Goal: Information Seeking & Learning: Understand process/instructions

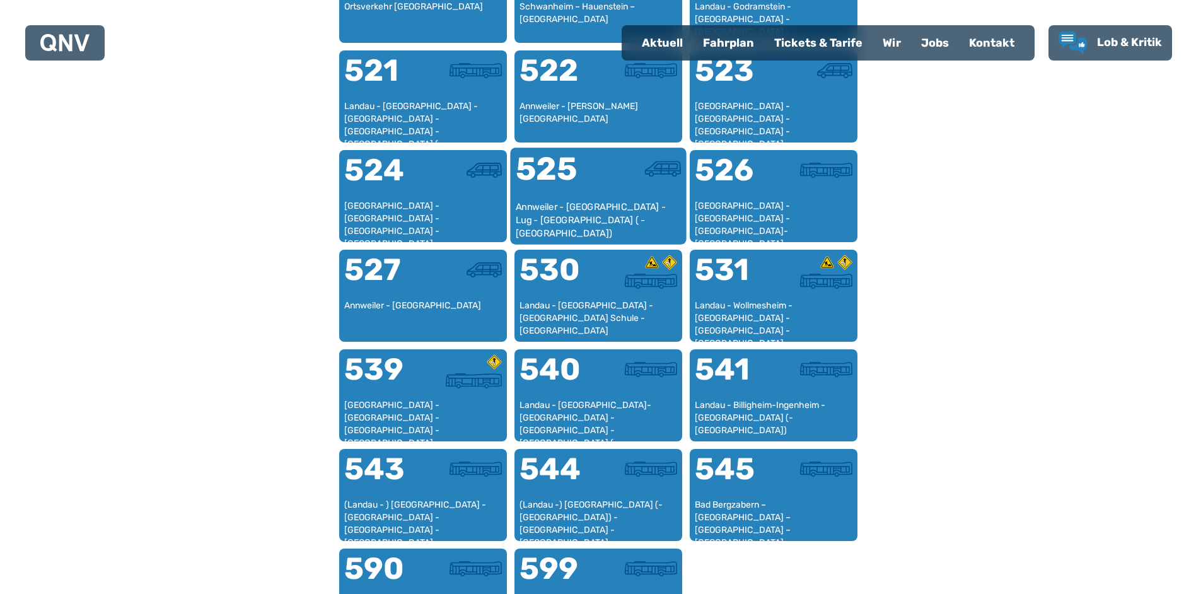
scroll to position [935, 0]
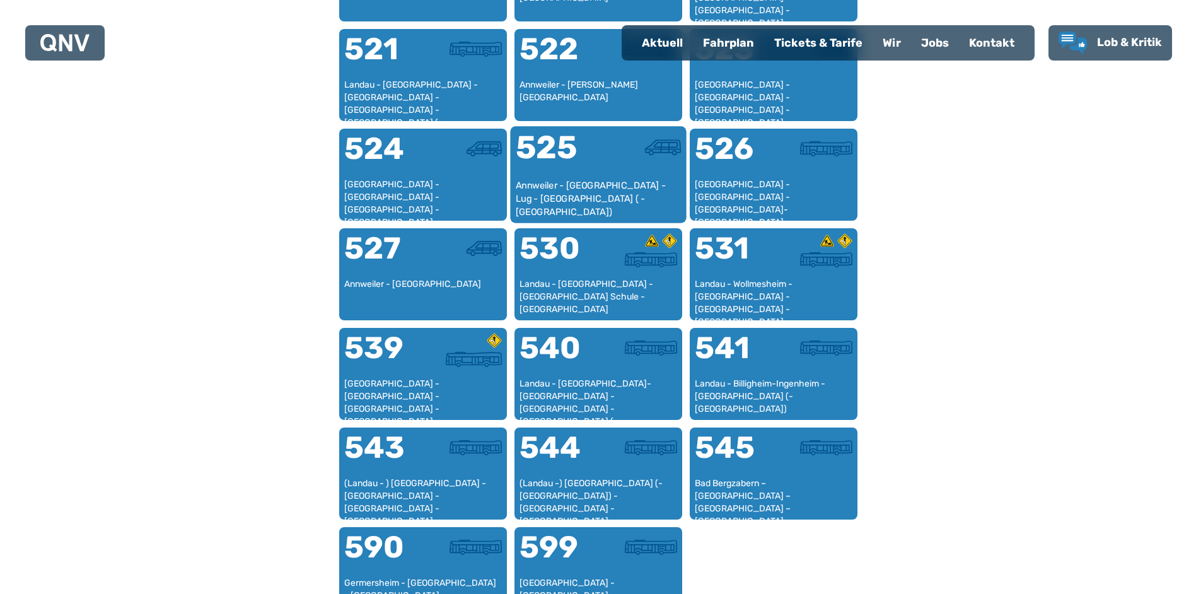
click at [589, 190] on div "Annweiler - [GEOGRAPHIC_DATA] - Lug - [GEOGRAPHIC_DATA] ( - [GEOGRAPHIC_DATA])" at bounding box center [598, 198] width 166 height 38
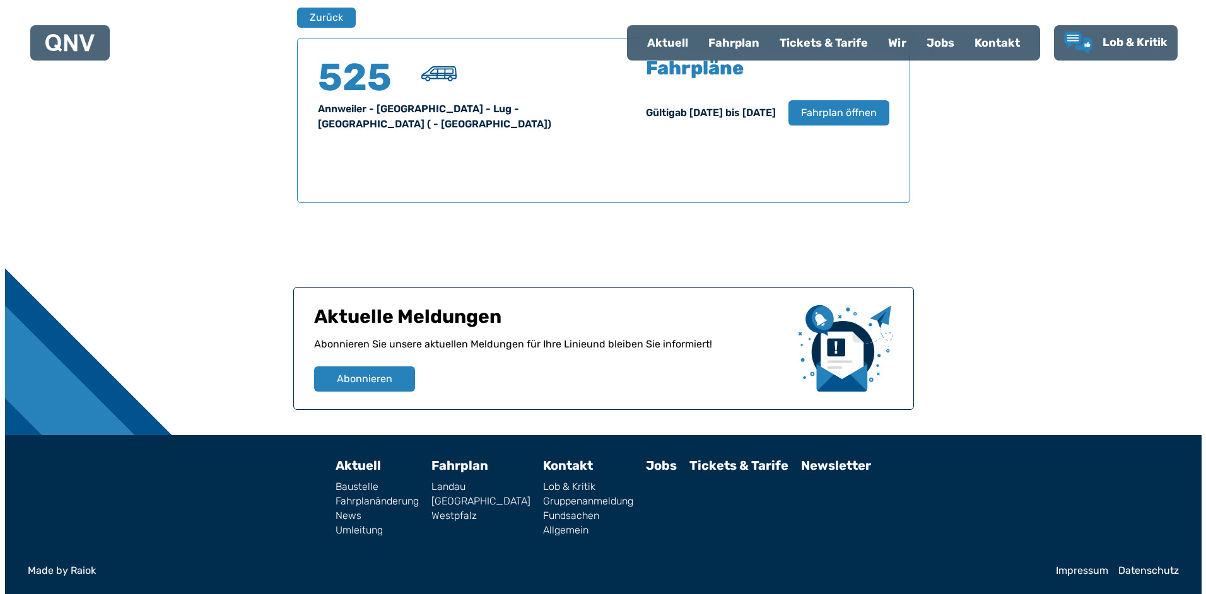
scroll to position [831, 0]
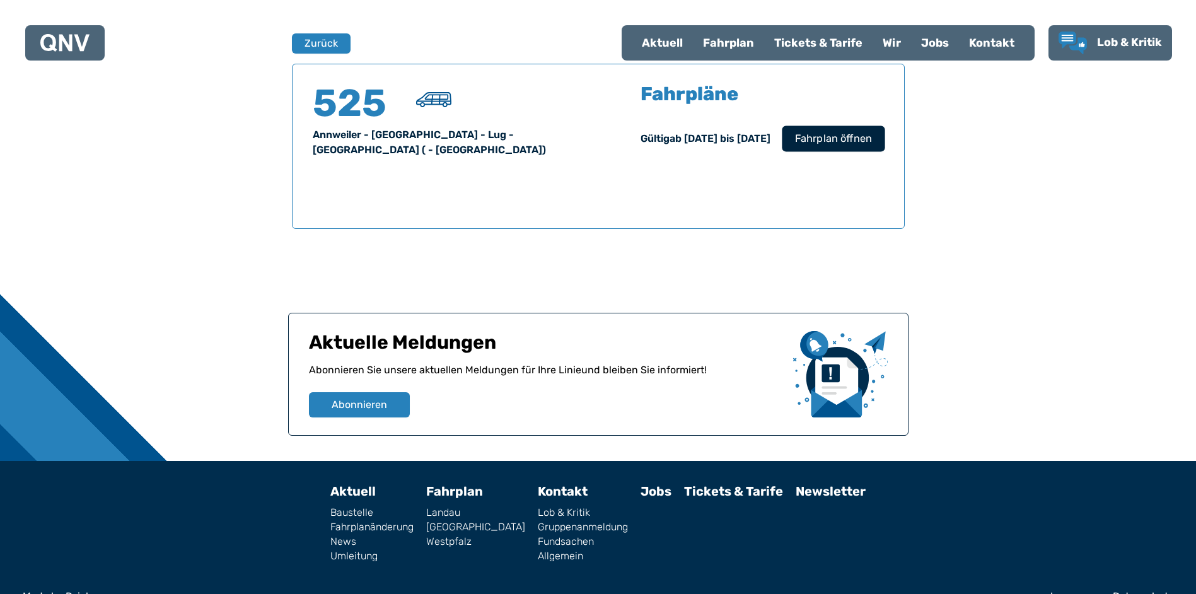
click at [839, 133] on span "Fahrplan öffnen" at bounding box center [833, 138] width 77 height 15
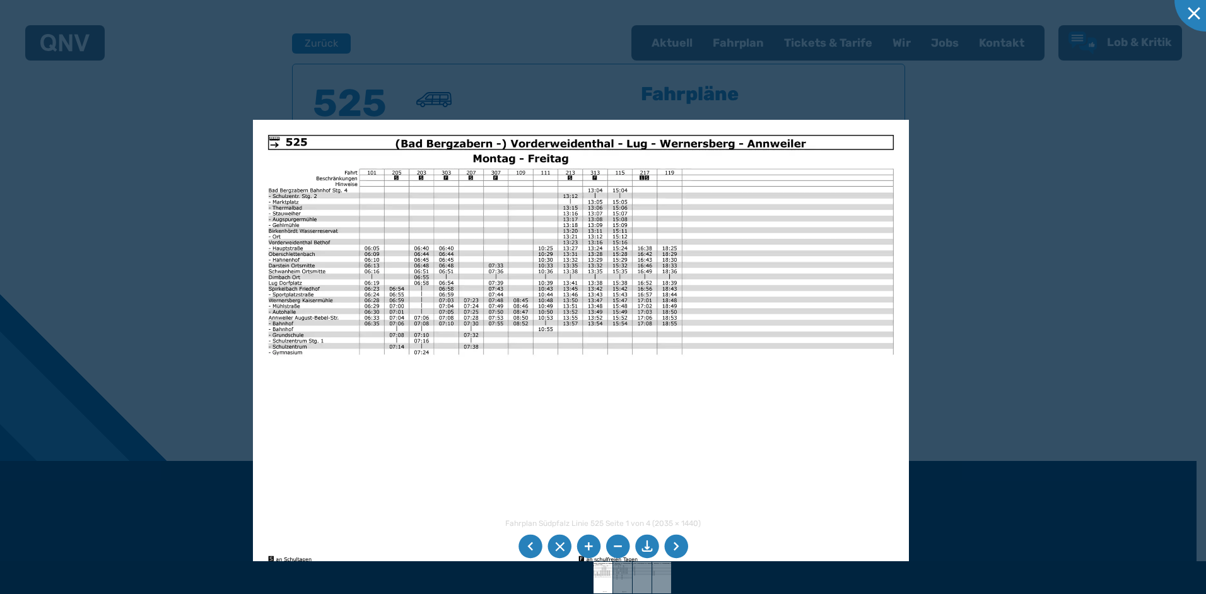
click at [586, 409] on img at bounding box center [581, 352] width 656 height 464
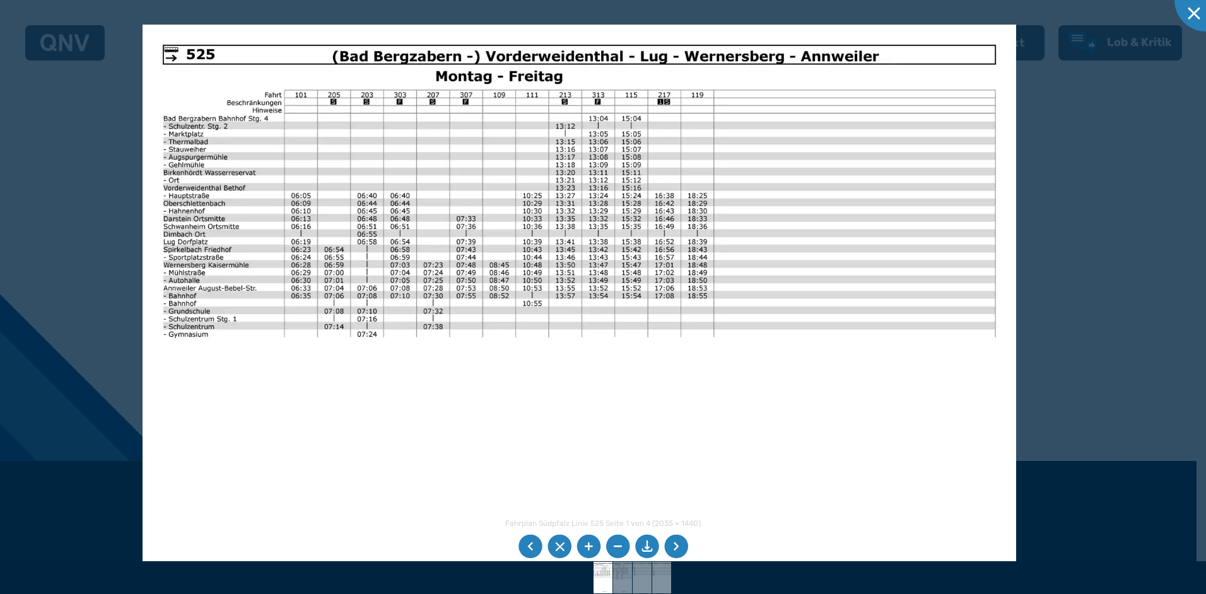
click at [677, 543] on li at bounding box center [676, 547] width 24 height 24
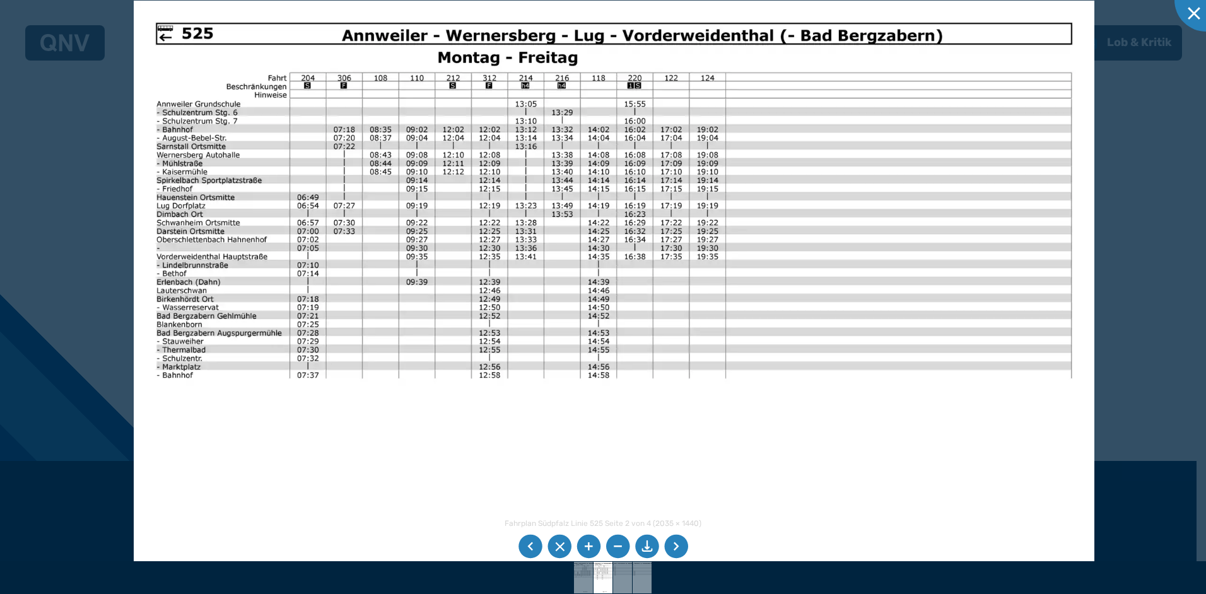
click at [555, 385] on img at bounding box center [614, 341] width 961 height 680
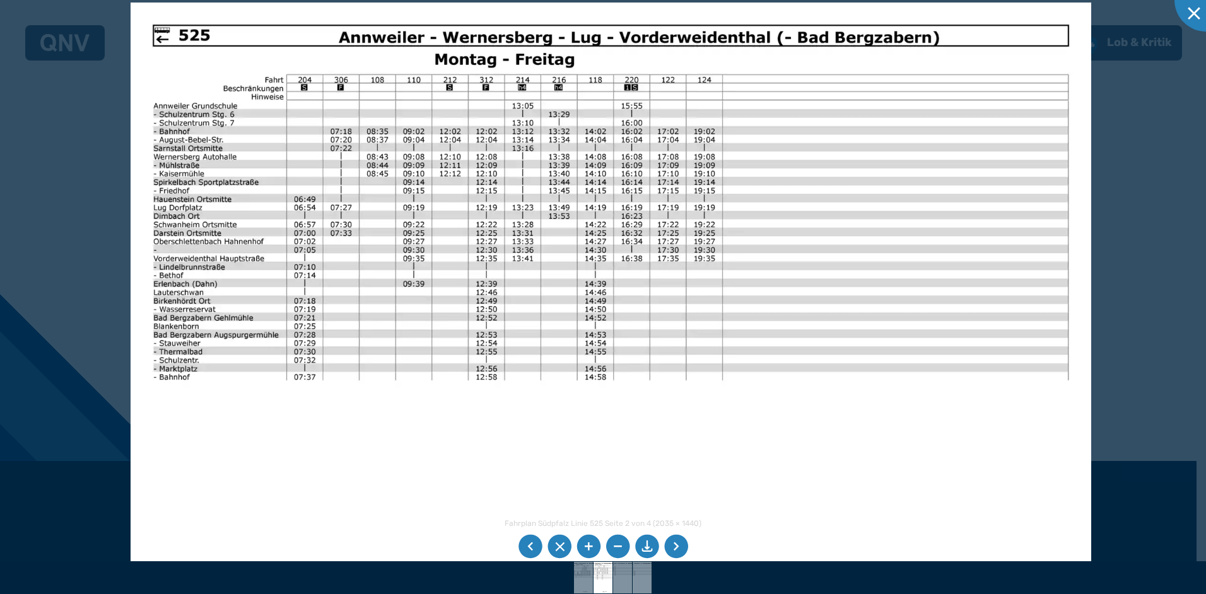
click at [679, 542] on li at bounding box center [676, 547] width 24 height 24
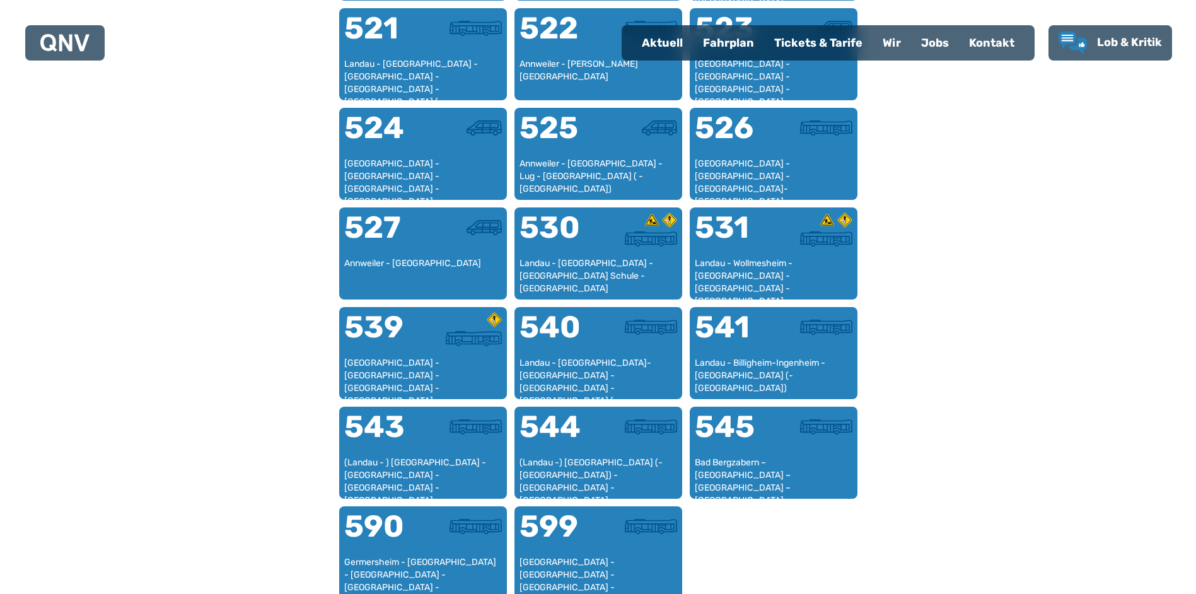
scroll to position [1040, 0]
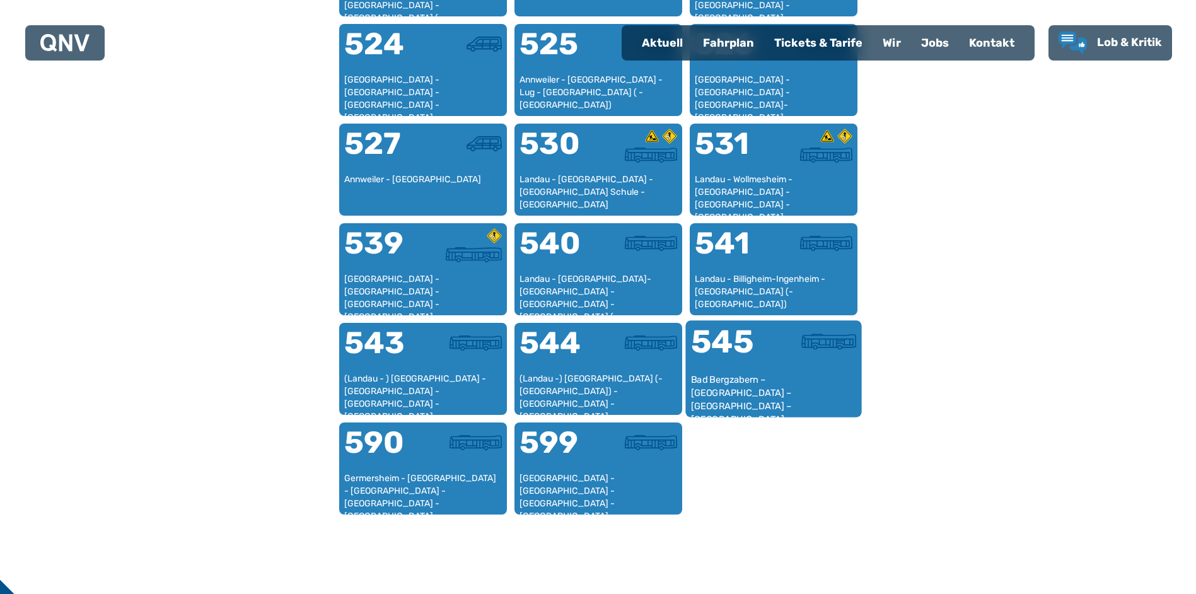
click at [726, 367] on div "545" at bounding box center [732, 349] width 83 height 47
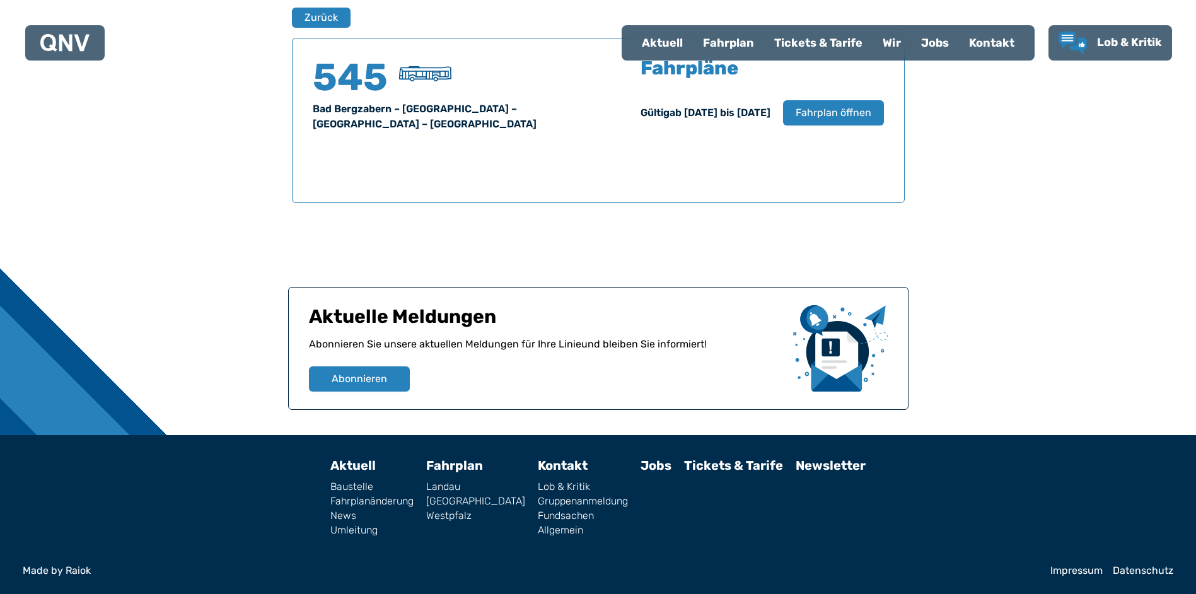
scroll to position [831, 0]
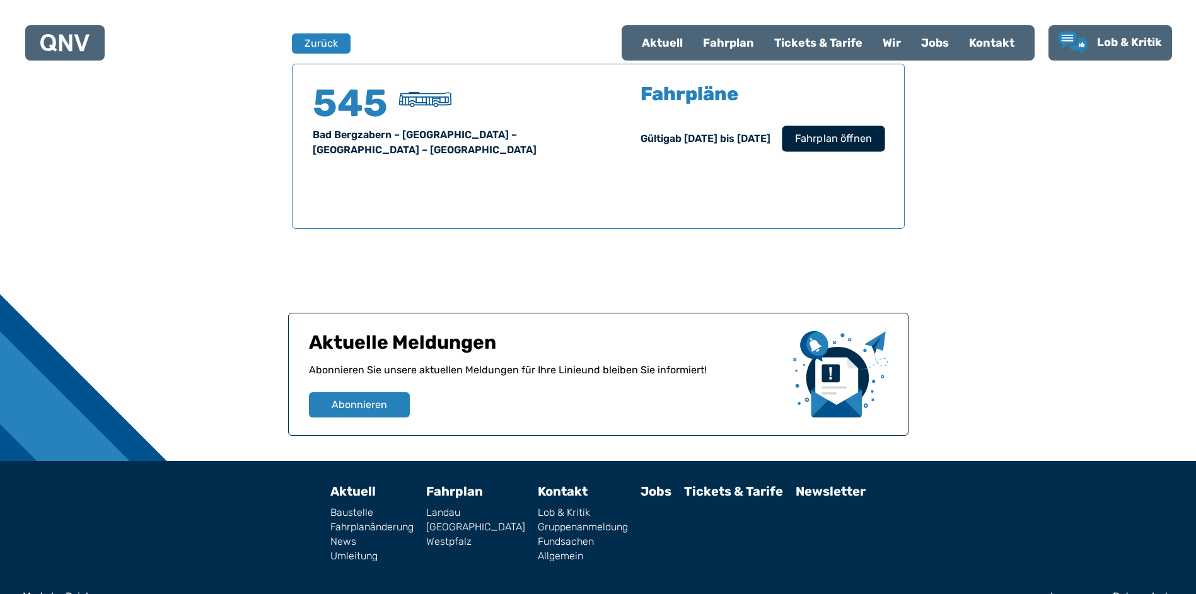
click at [828, 139] on span "Fahrplan öffnen" at bounding box center [833, 138] width 77 height 15
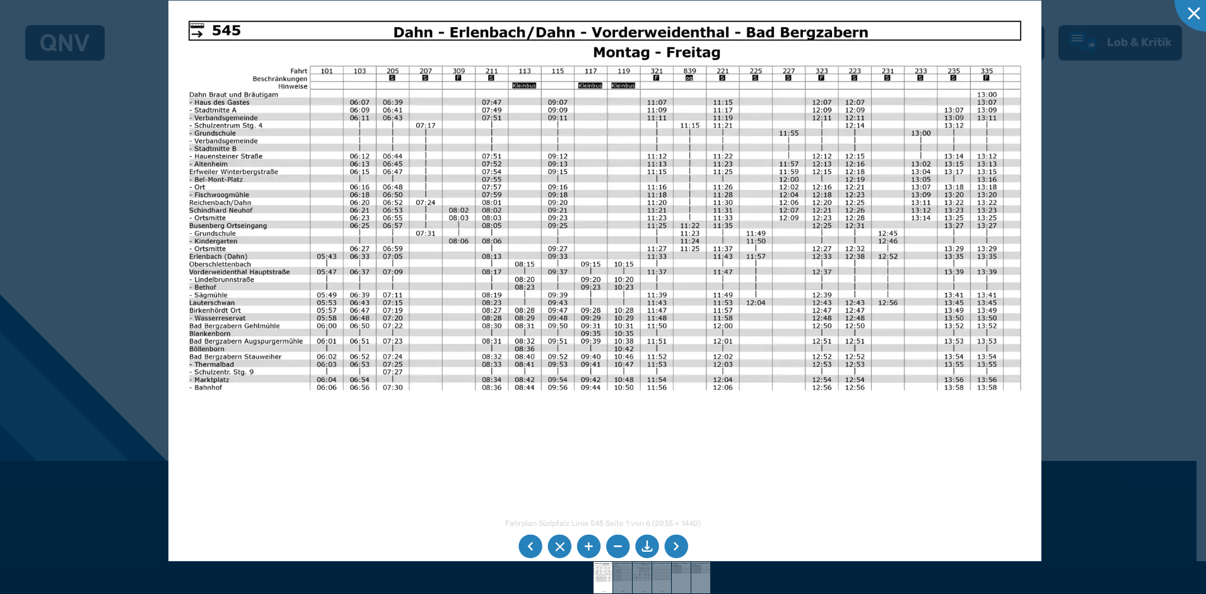
click at [548, 445] on img at bounding box center [605, 310] width 874 height 618
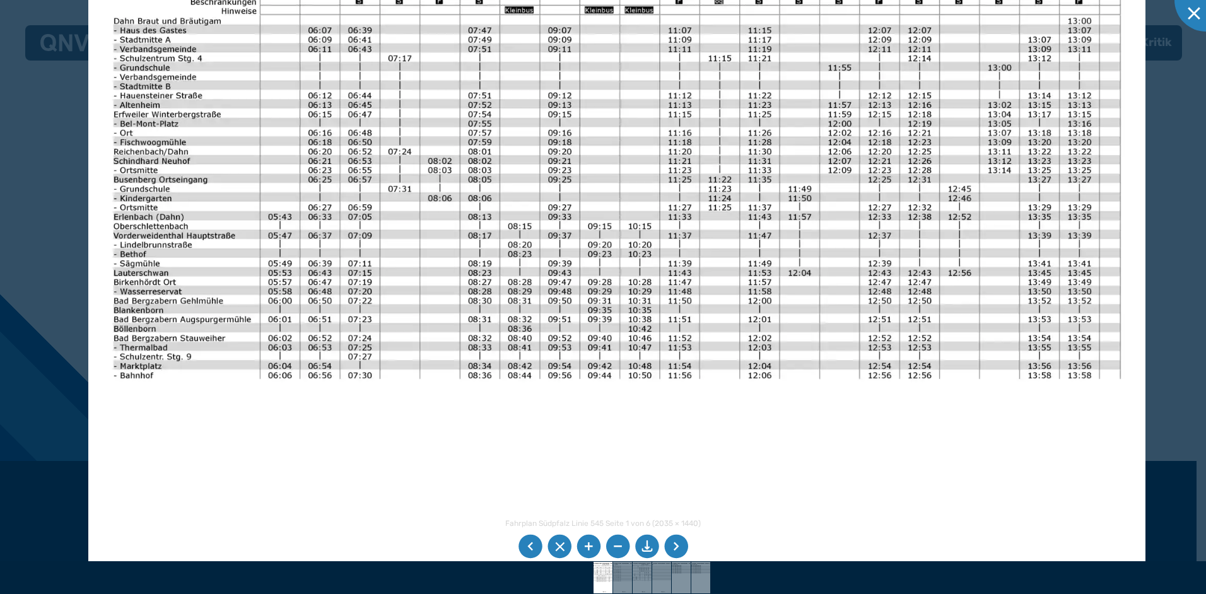
click at [672, 537] on li at bounding box center [676, 547] width 24 height 24
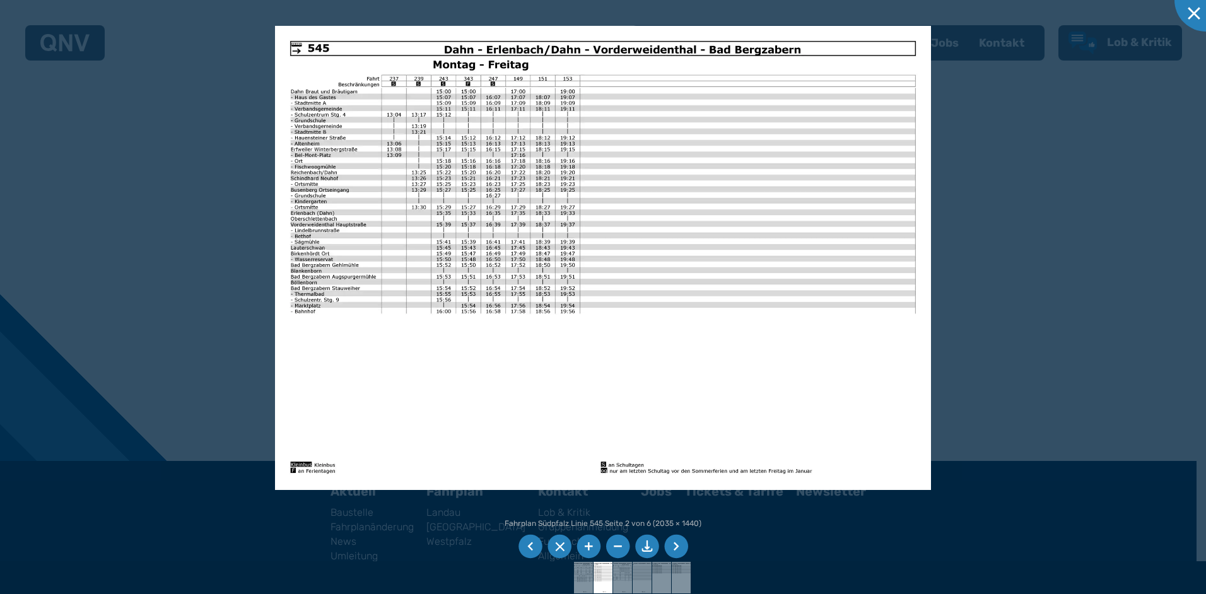
click at [674, 537] on li at bounding box center [676, 547] width 24 height 24
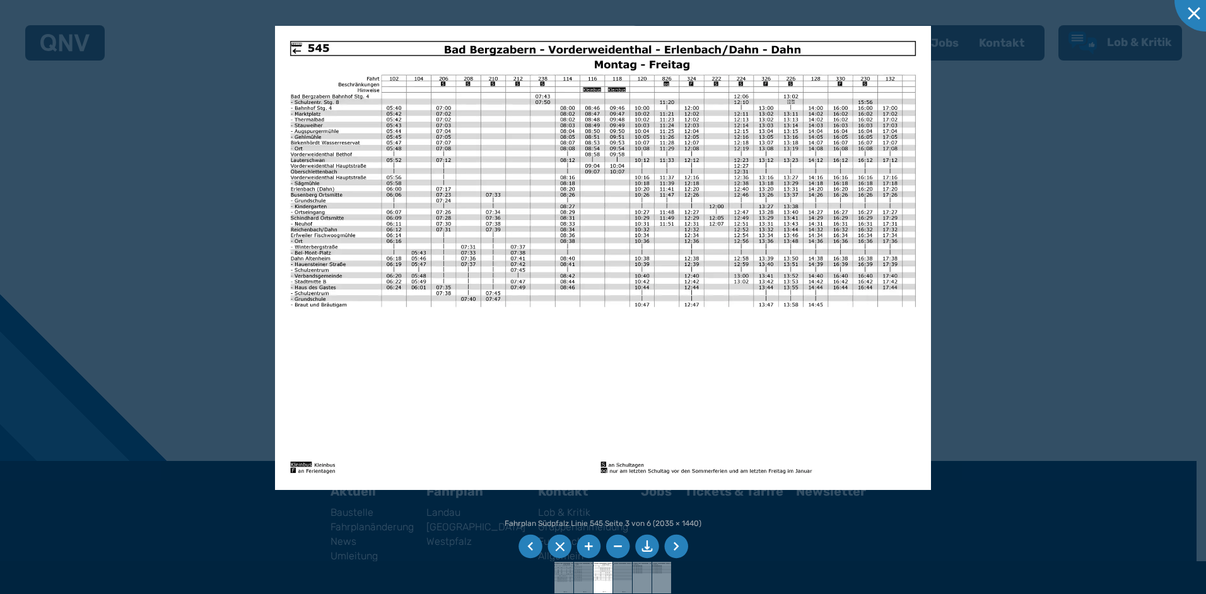
click at [677, 543] on li at bounding box center [676, 547] width 24 height 24
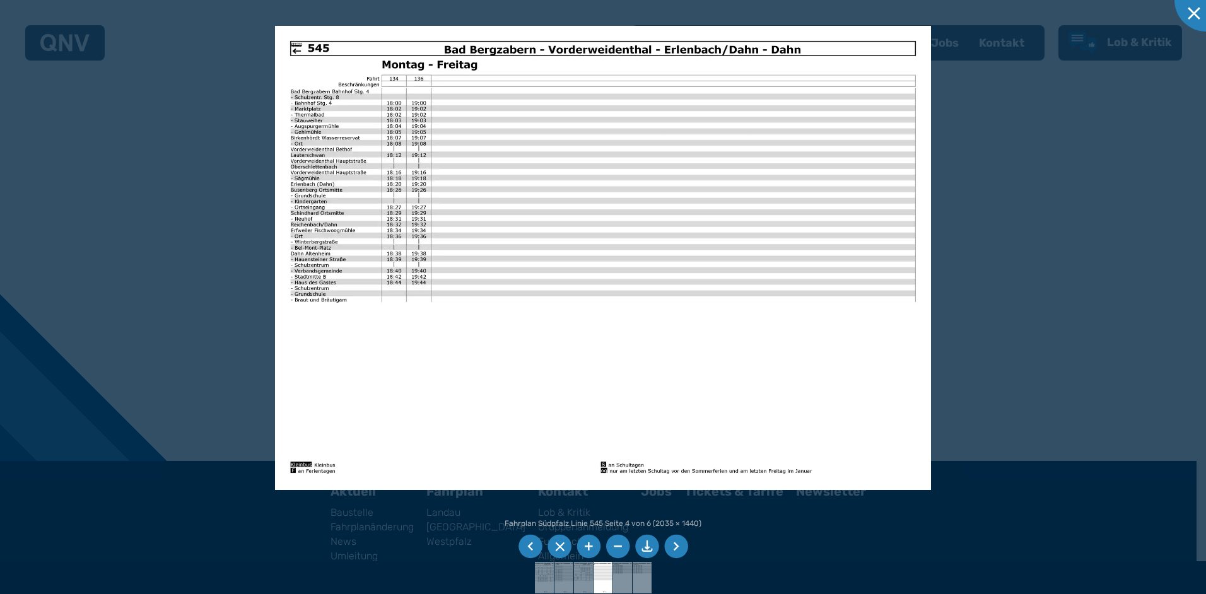
click at [677, 543] on li at bounding box center [676, 547] width 24 height 24
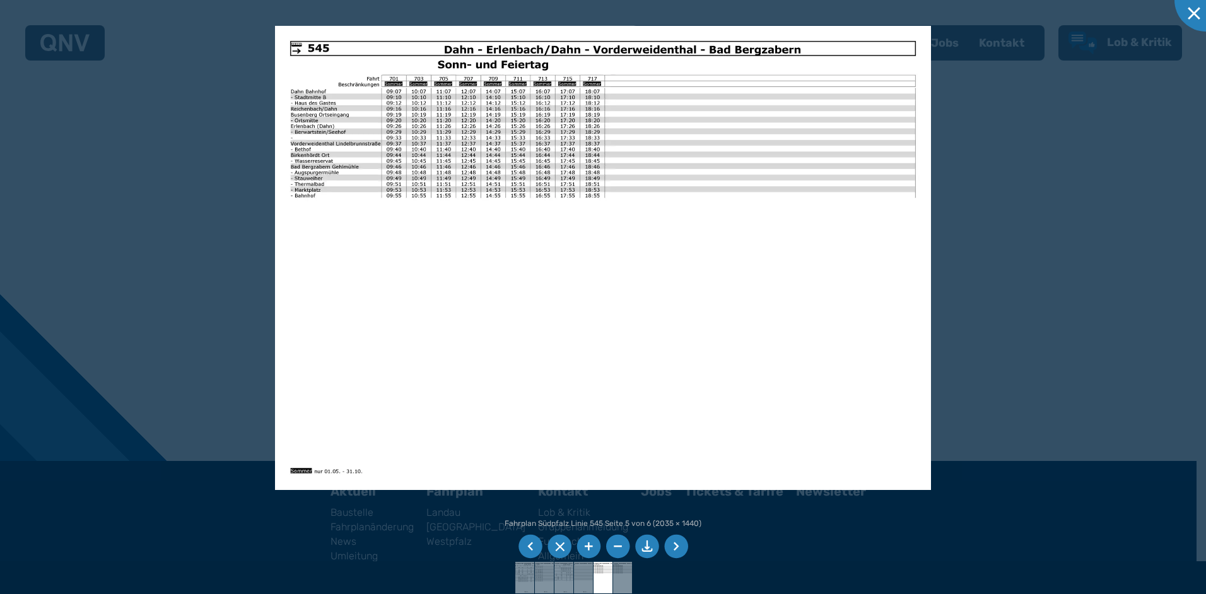
click at [530, 543] on li at bounding box center [530, 547] width 24 height 24
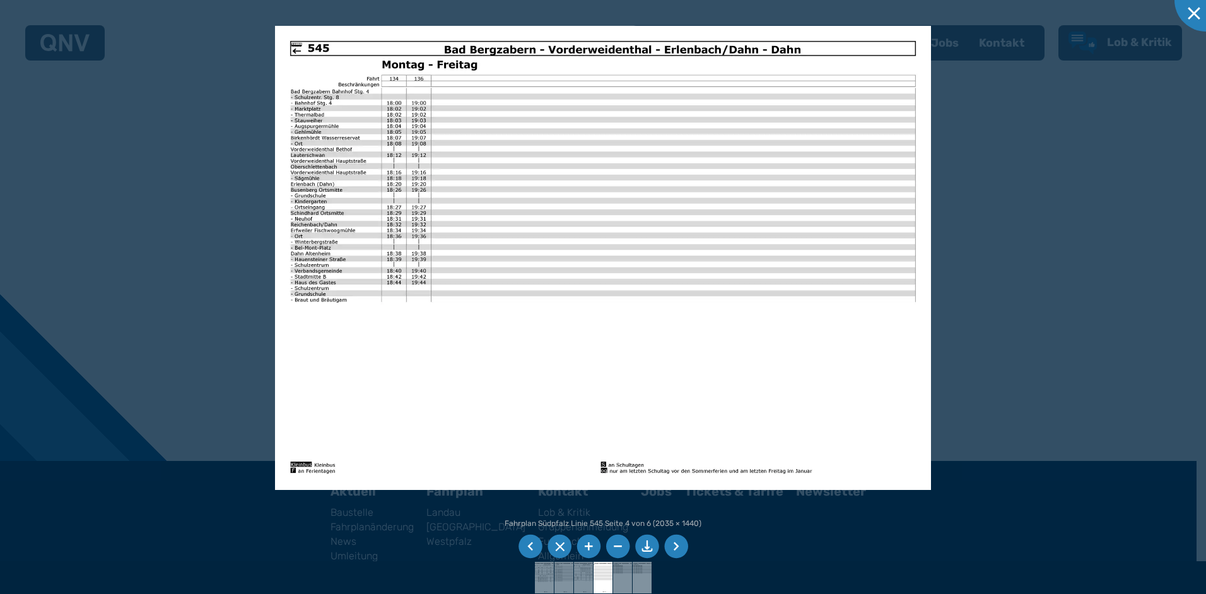
click at [530, 542] on li at bounding box center [530, 547] width 24 height 24
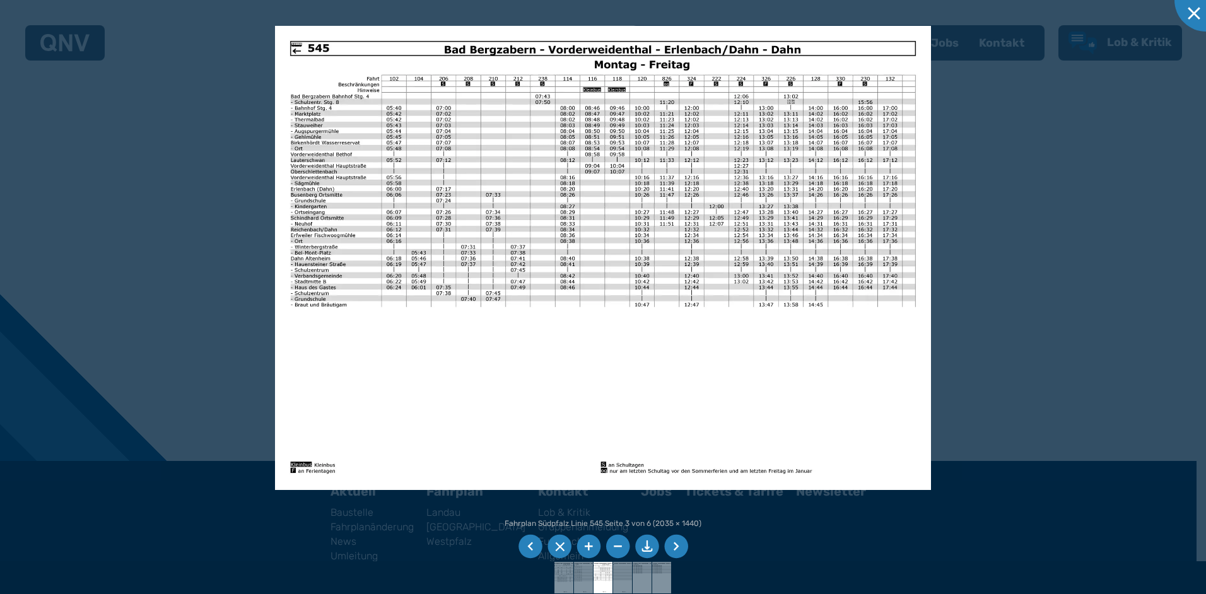
click at [530, 542] on li at bounding box center [530, 547] width 24 height 24
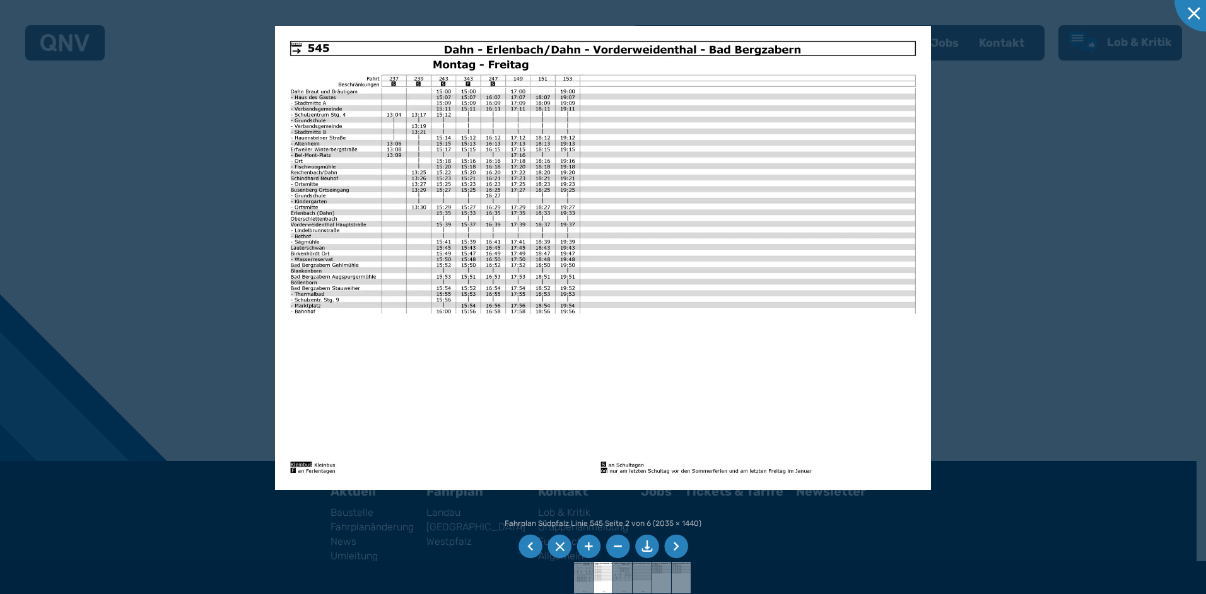
click at [677, 540] on li at bounding box center [676, 547] width 24 height 24
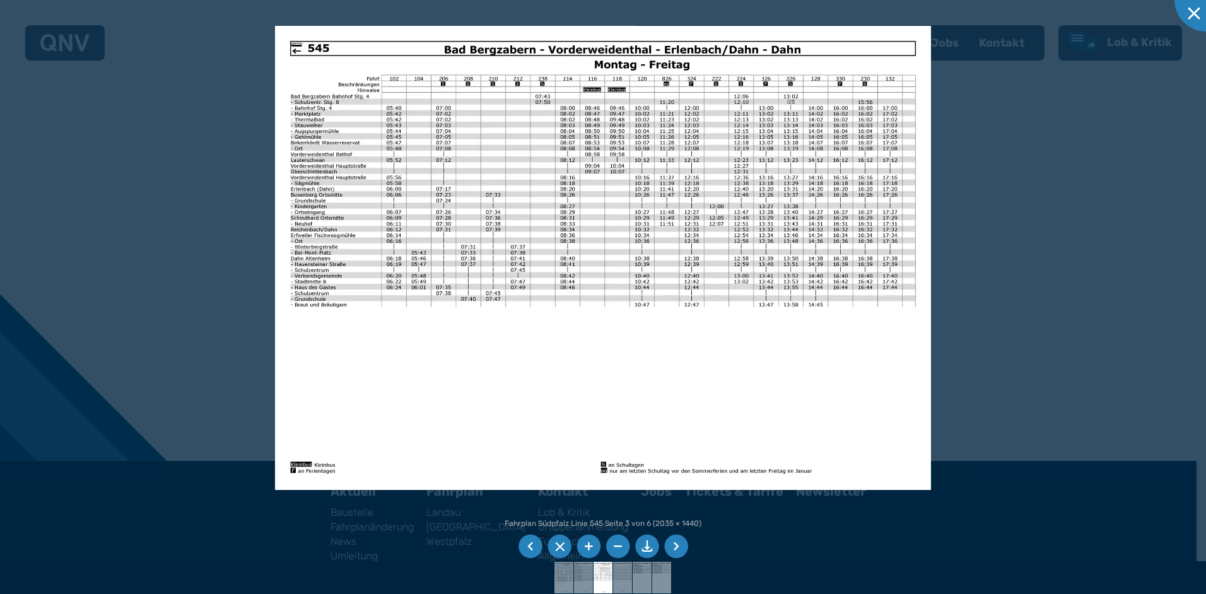
click at [677, 540] on li at bounding box center [676, 547] width 24 height 24
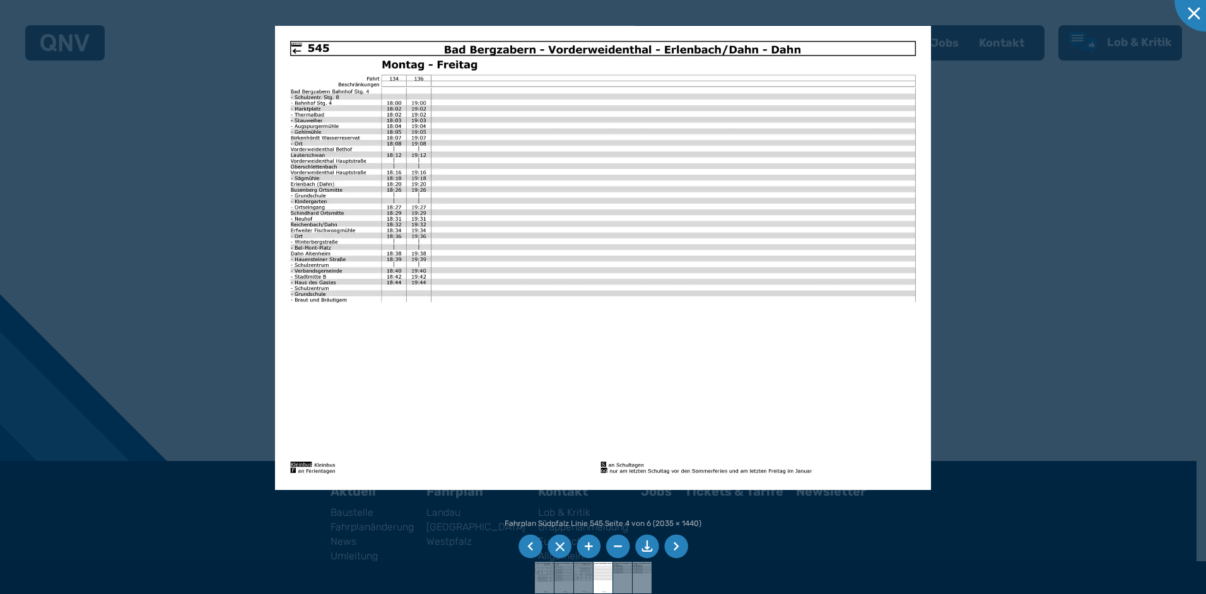
click at [677, 540] on li at bounding box center [676, 547] width 24 height 24
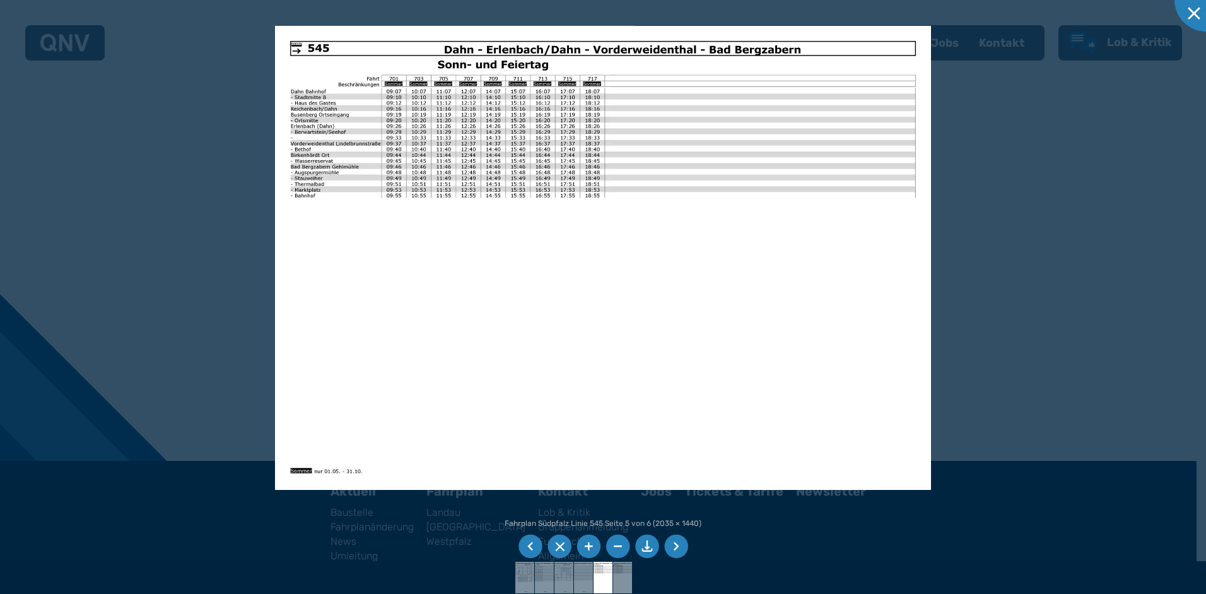
click at [676, 541] on li at bounding box center [676, 547] width 24 height 24
click at [529, 543] on li at bounding box center [530, 547] width 24 height 24
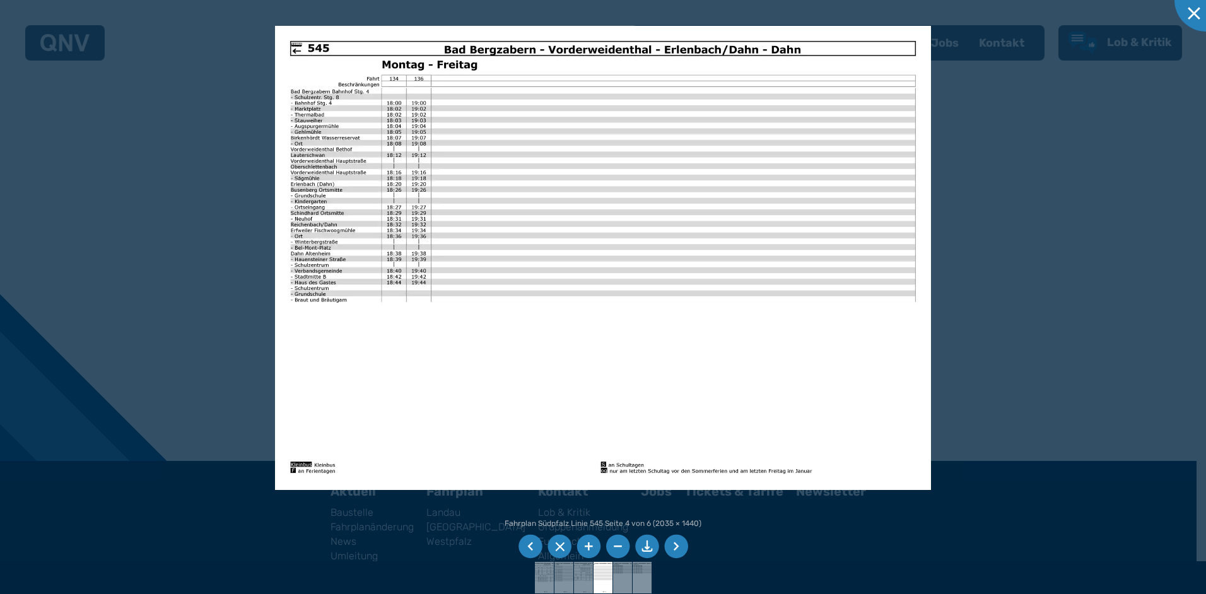
click at [529, 543] on li at bounding box center [530, 547] width 24 height 24
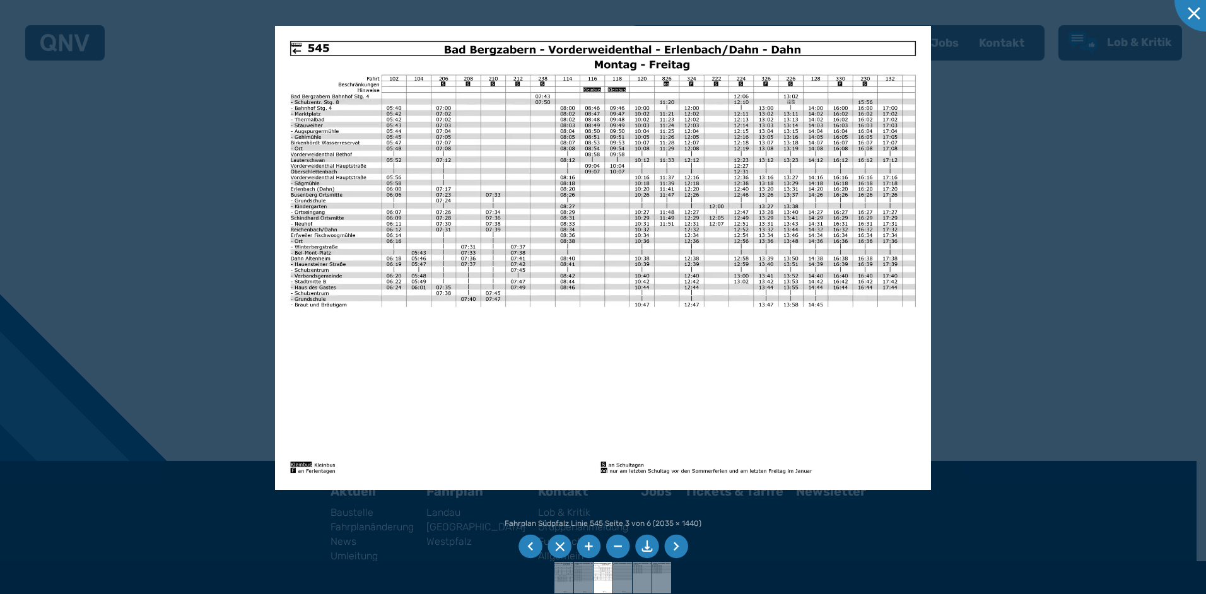
click at [529, 543] on li at bounding box center [530, 547] width 24 height 24
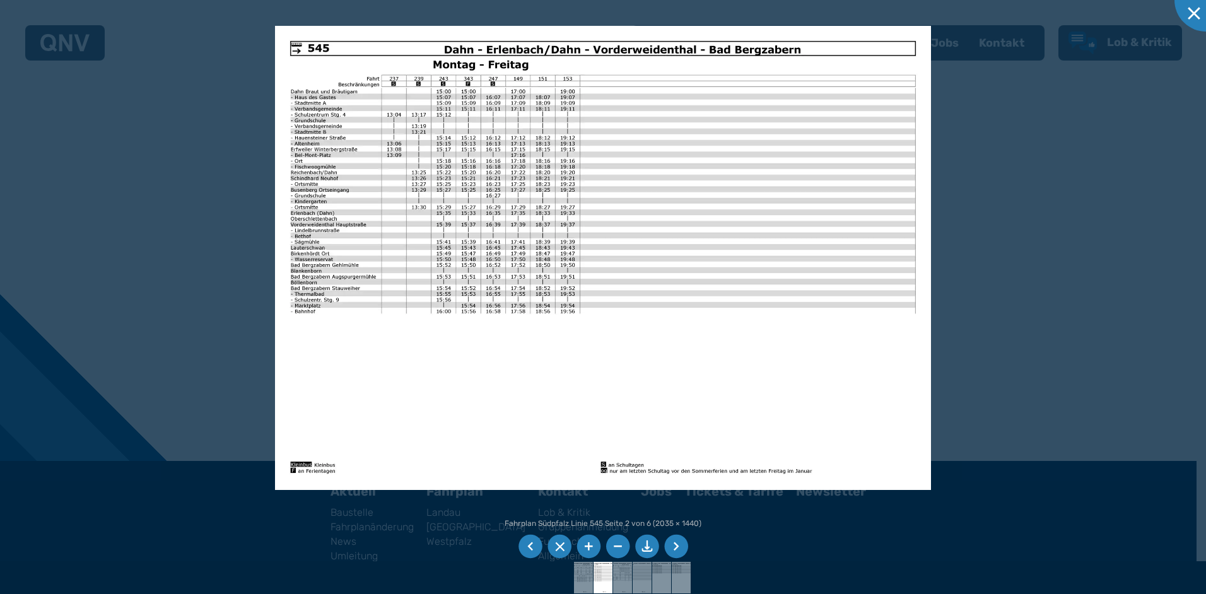
click at [529, 543] on li at bounding box center [530, 547] width 24 height 24
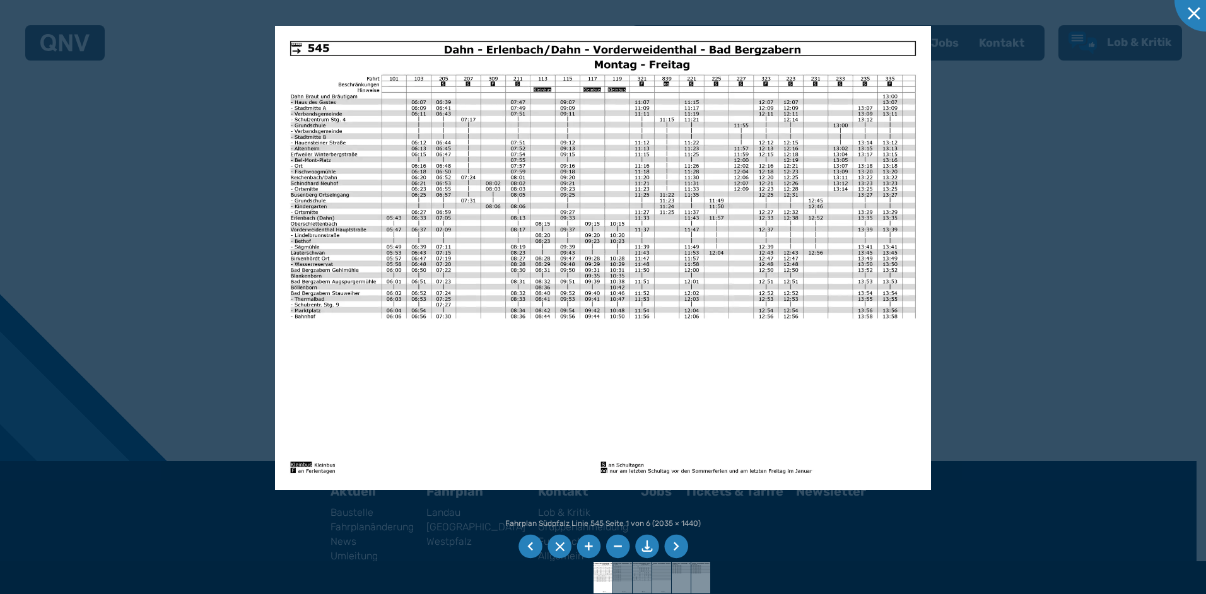
click at [588, 543] on li at bounding box center [588, 547] width 24 height 24
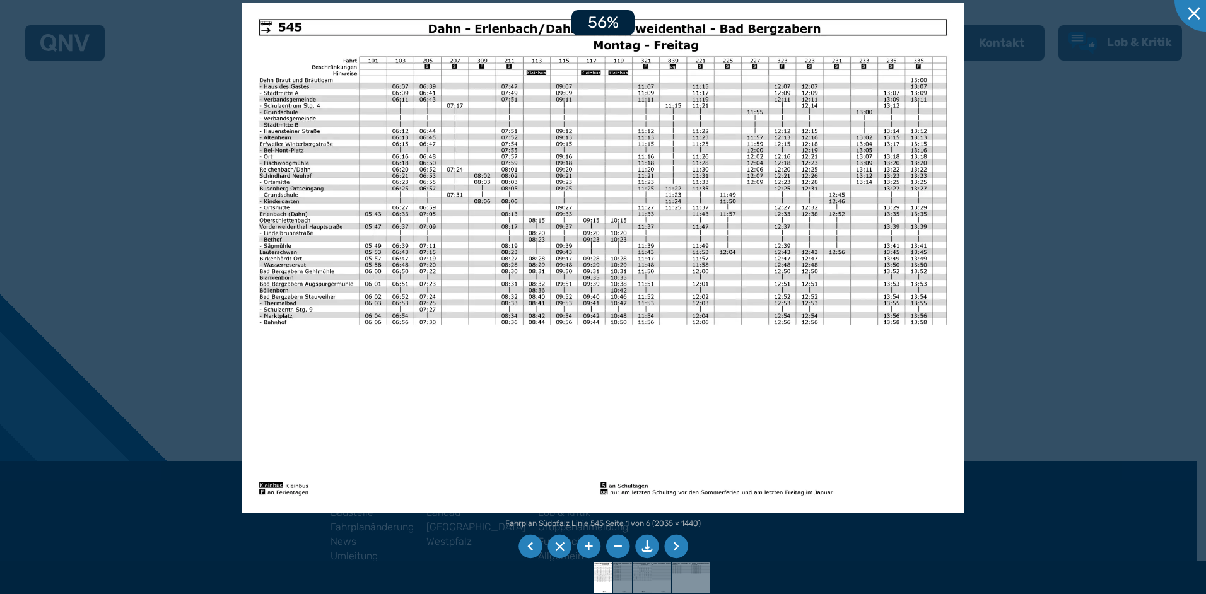
click at [588, 543] on li at bounding box center [588, 547] width 24 height 24
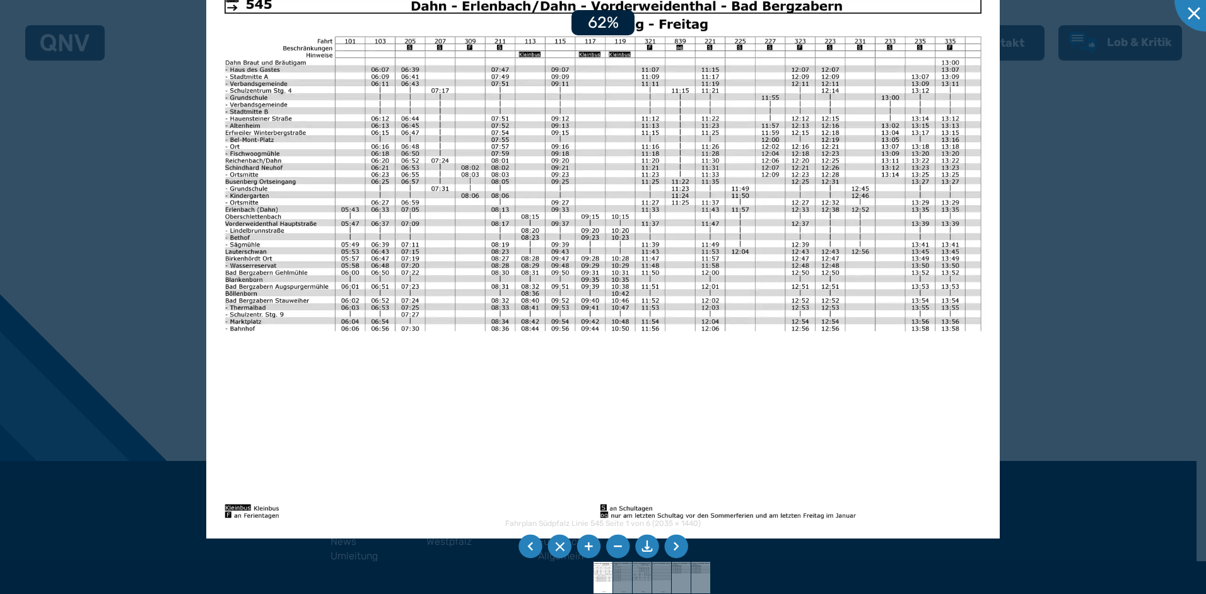
click at [588, 543] on li at bounding box center [588, 547] width 24 height 24
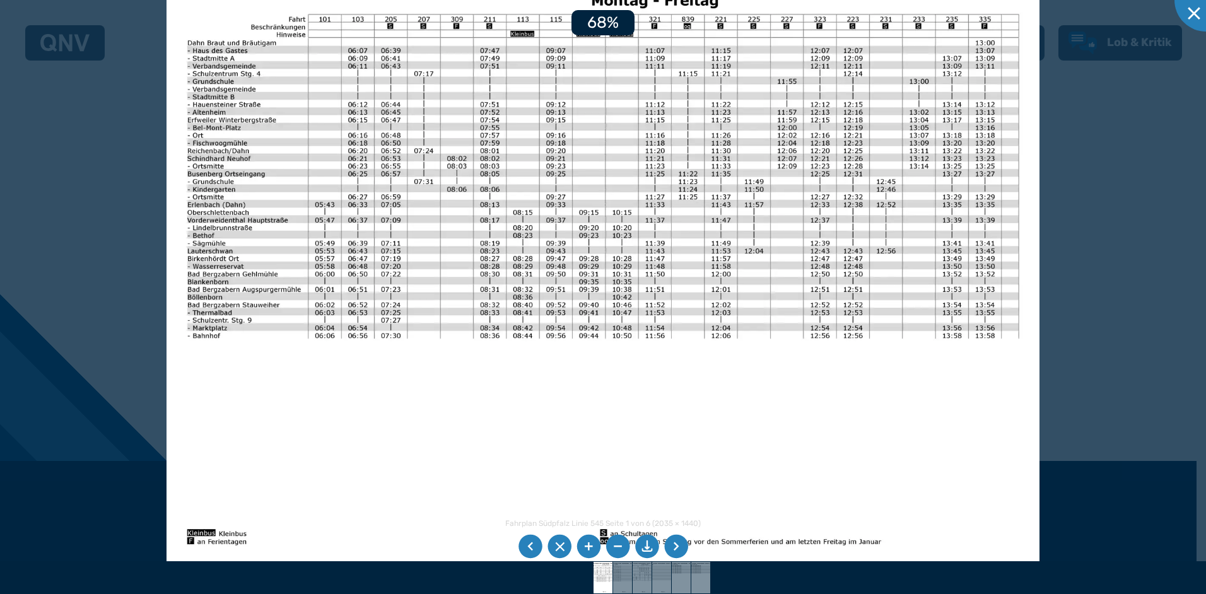
click at [588, 543] on li at bounding box center [588, 547] width 24 height 24
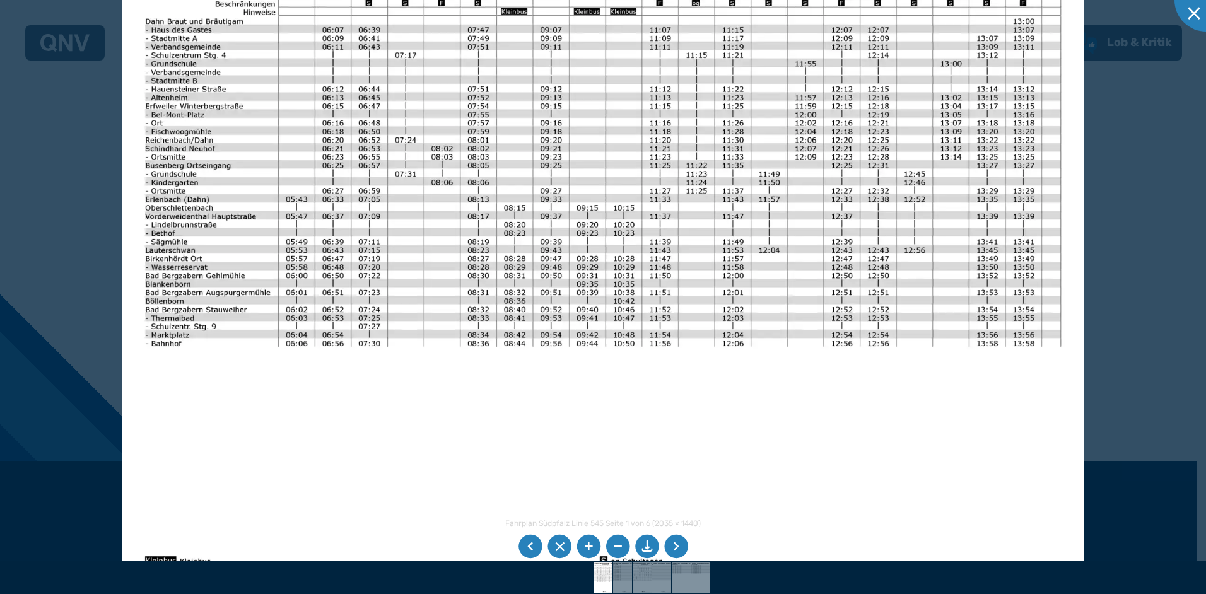
click at [588, 543] on li at bounding box center [588, 547] width 24 height 24
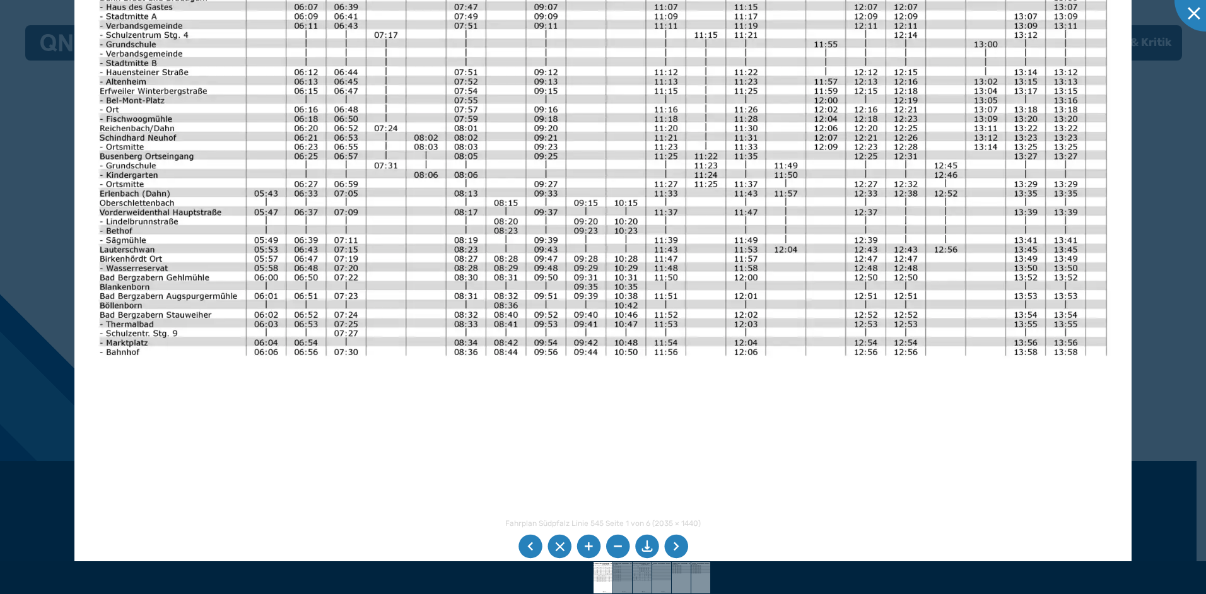
click at [588, 543] on li at bounding box center [588, 547] width 24 height 24
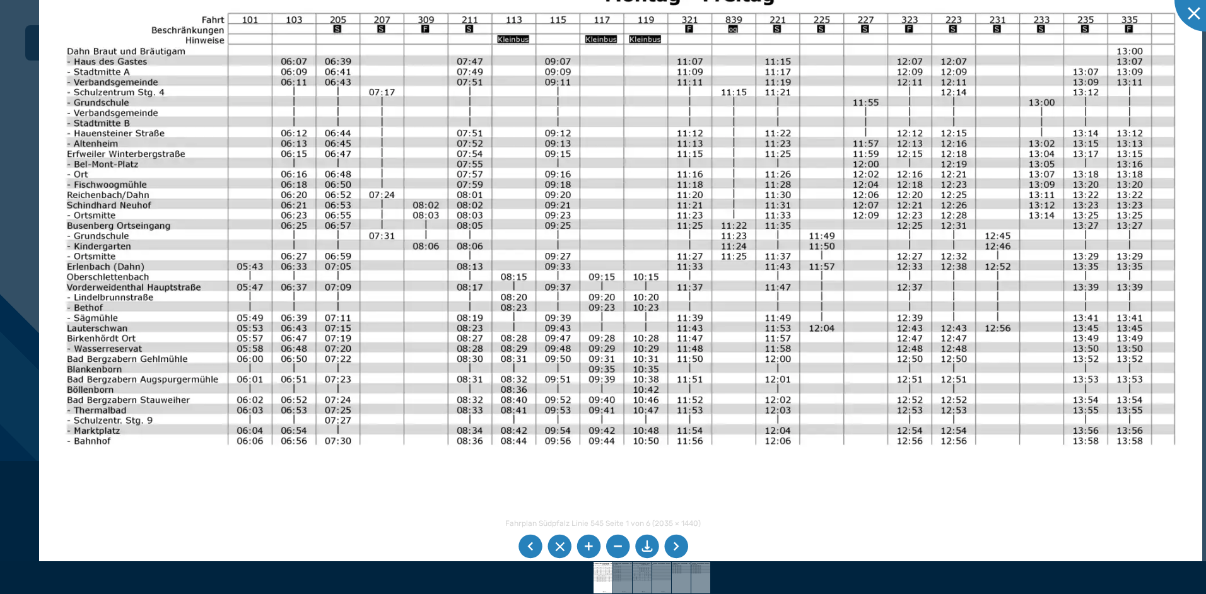
click at [607, 488] on img at bounding box center [620, 337] width 1162 height 822
click at [1195, 8] on div at bounding box center [1205, -1] width 63 height 63
